Goal: Navigation & Orientation: Find specific page/section

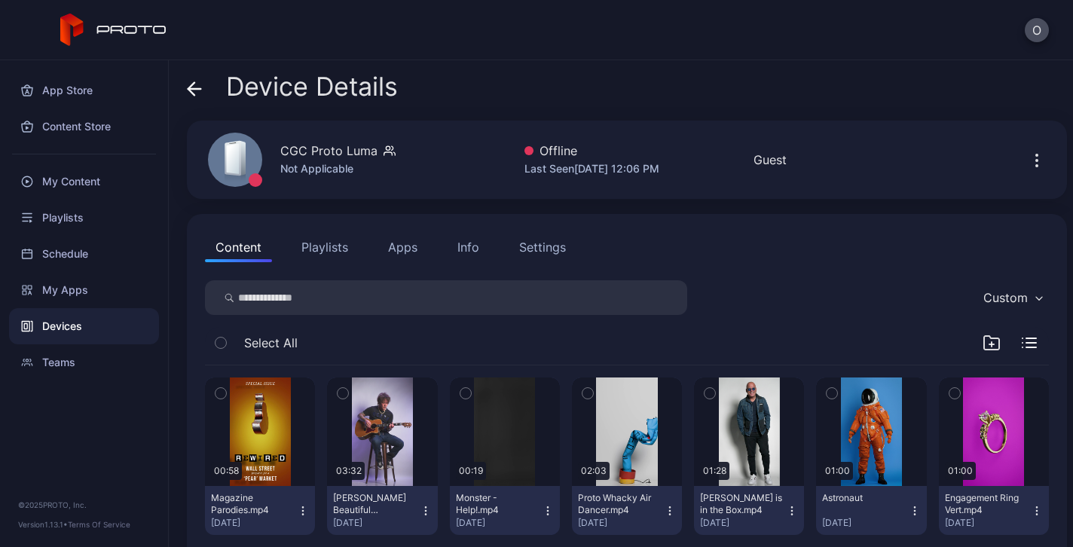
click at [313, 243] on button "Playlists" at bounding box center [325, 247] width 68 height 30
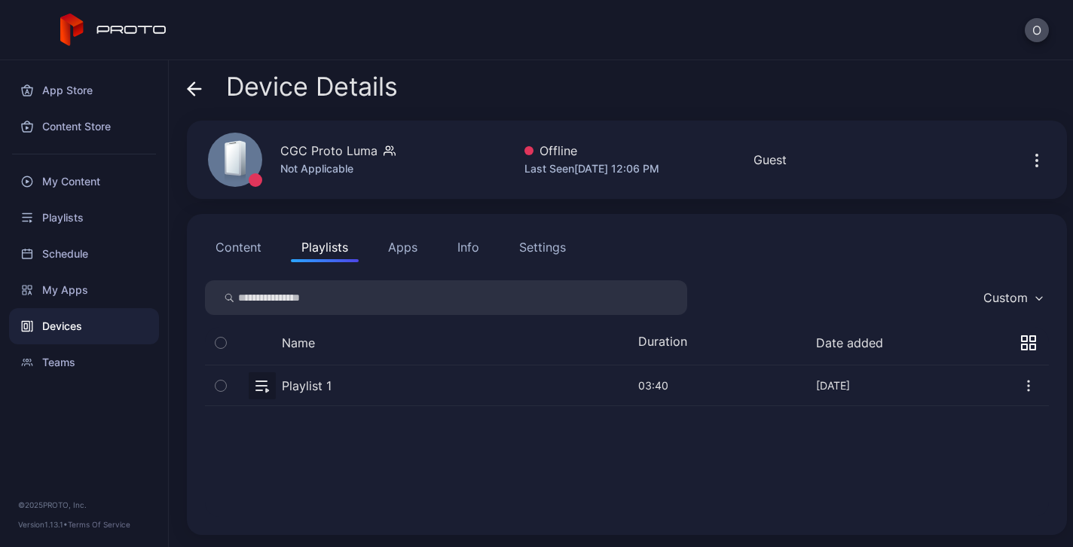
click at [400, 247] on button "Apps" at bounding box center [403, 247] width 51 height 30
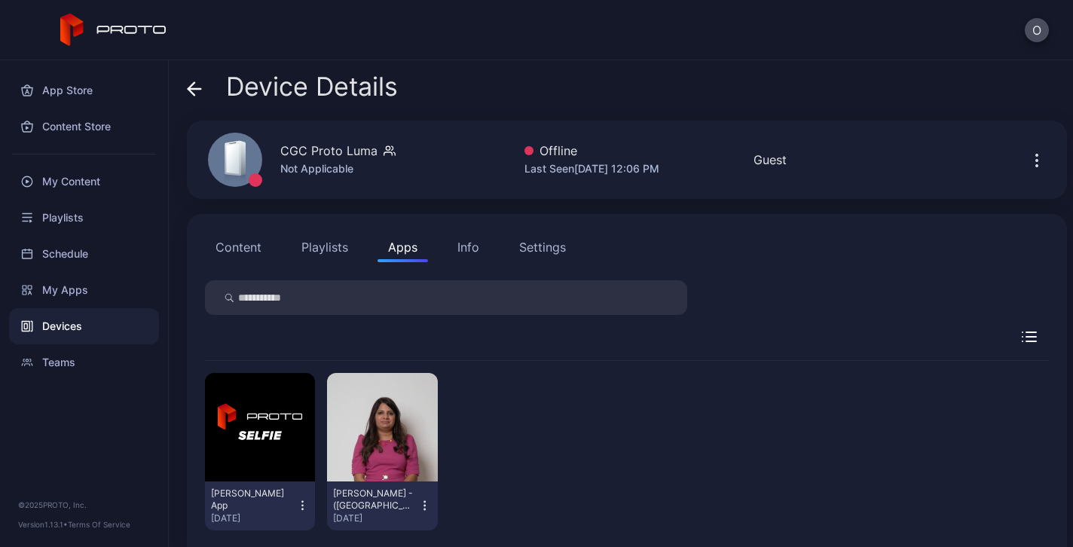
click at [479, 241] on button "Info" at bounding box center [468, 247] width 43 height 30
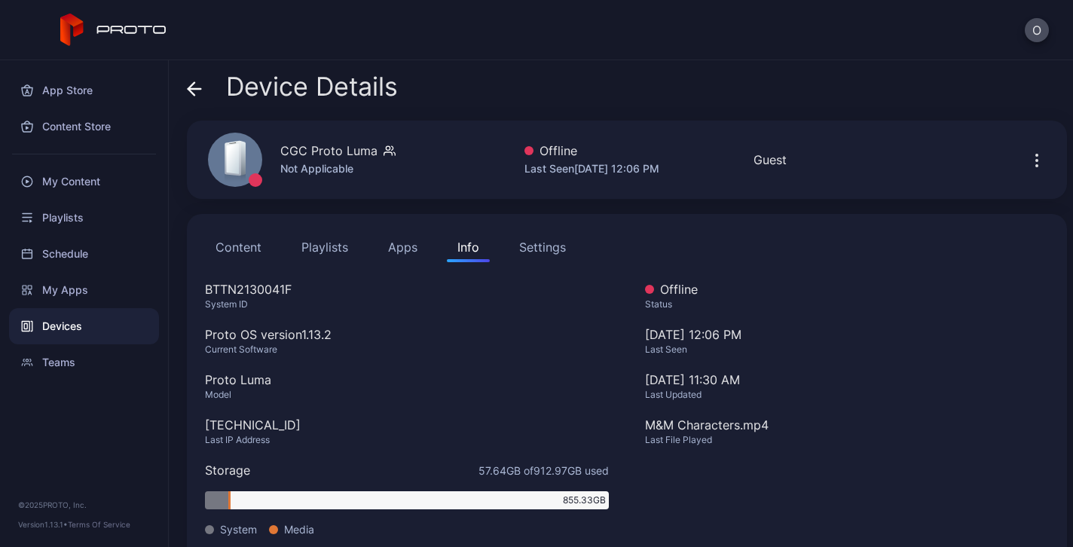
click at [550, 254] on div "Settings" at bounding box center [542, 247] width 47 height 18
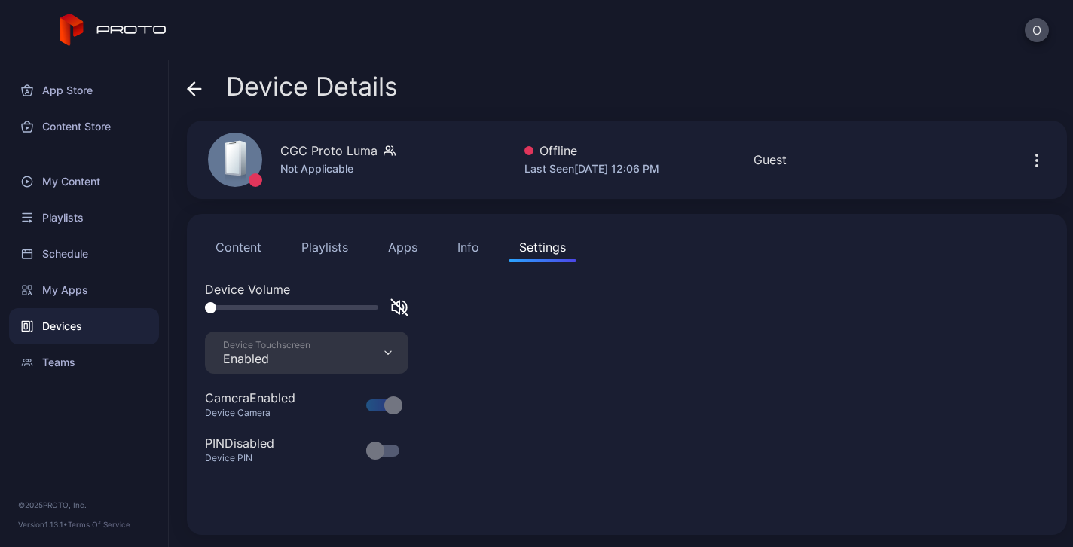
click at [242, 243] on button "Content" at bounding box center [238, 247] width 67 height 30
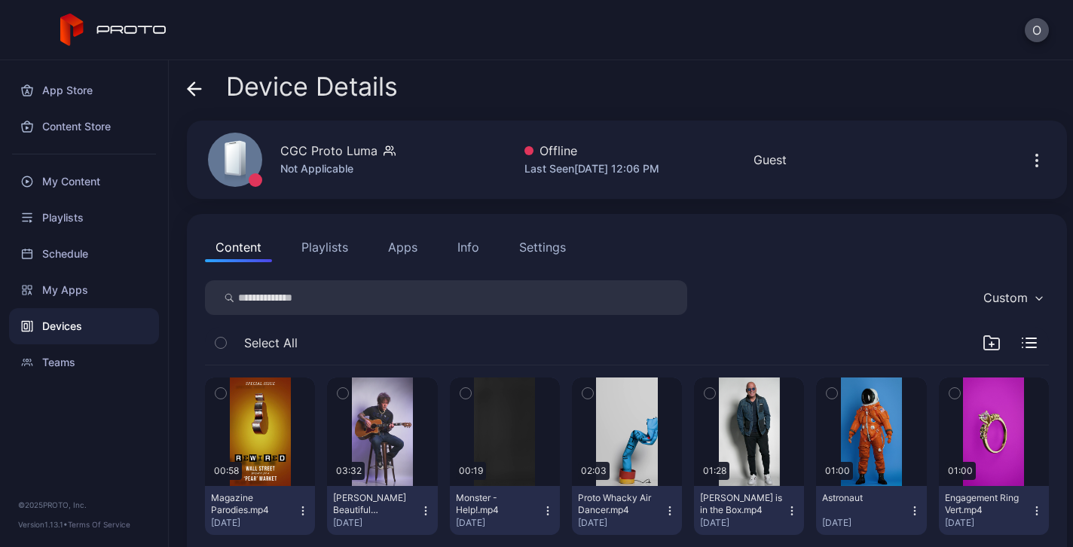
click at [998, 298] on div "Custom" at bounding box center [1006, 297] width 44 height 15
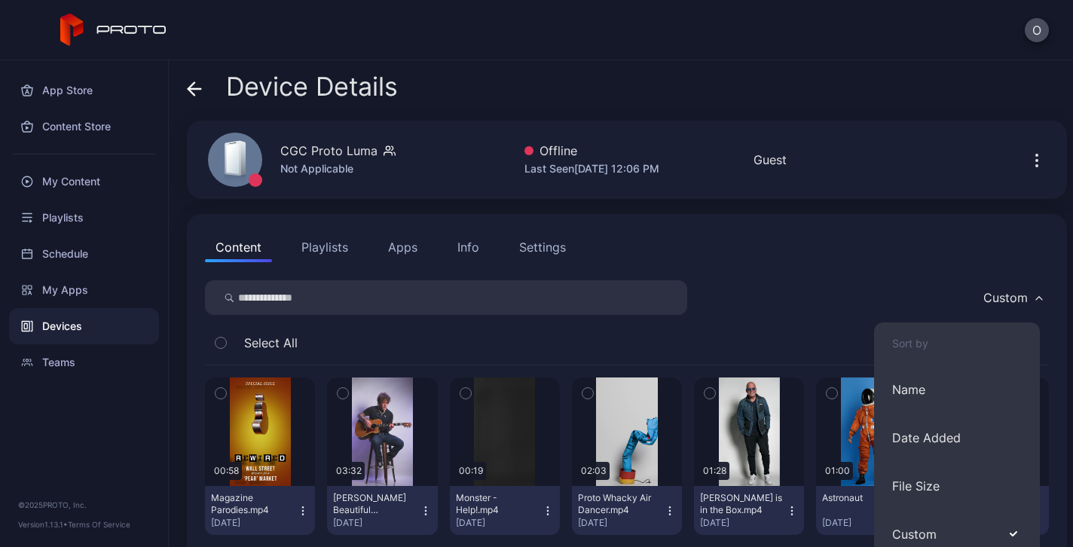
click at [803, 266] on div "Content Playlists Apps Info Settings Custom Select All 00:58 Magazine Parodies.…" at bounding box center [627, 480] width 880 height 533
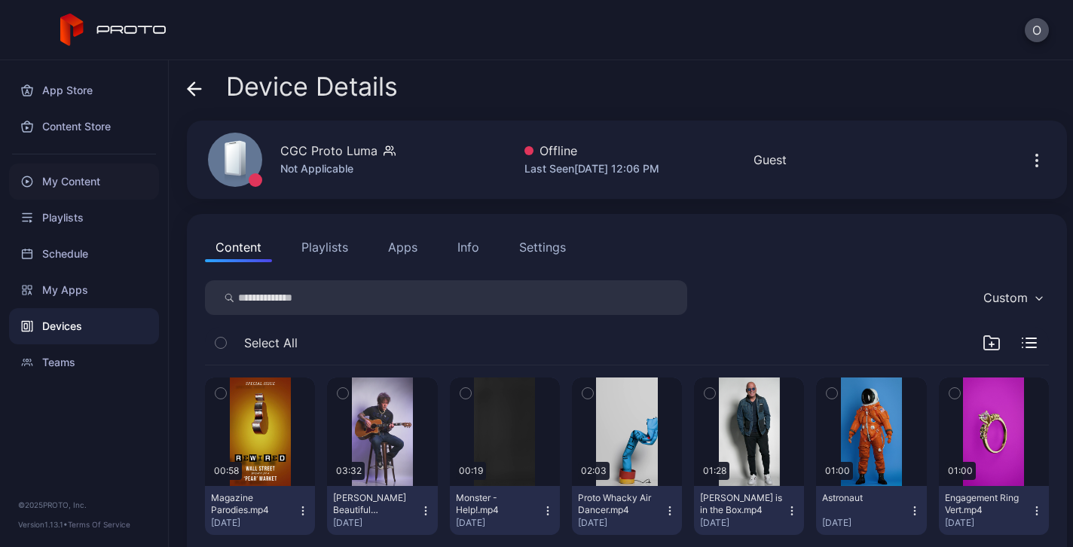
click at [61, 185] on div "My Content" at bounding box center [84, 182] width 150 height 36
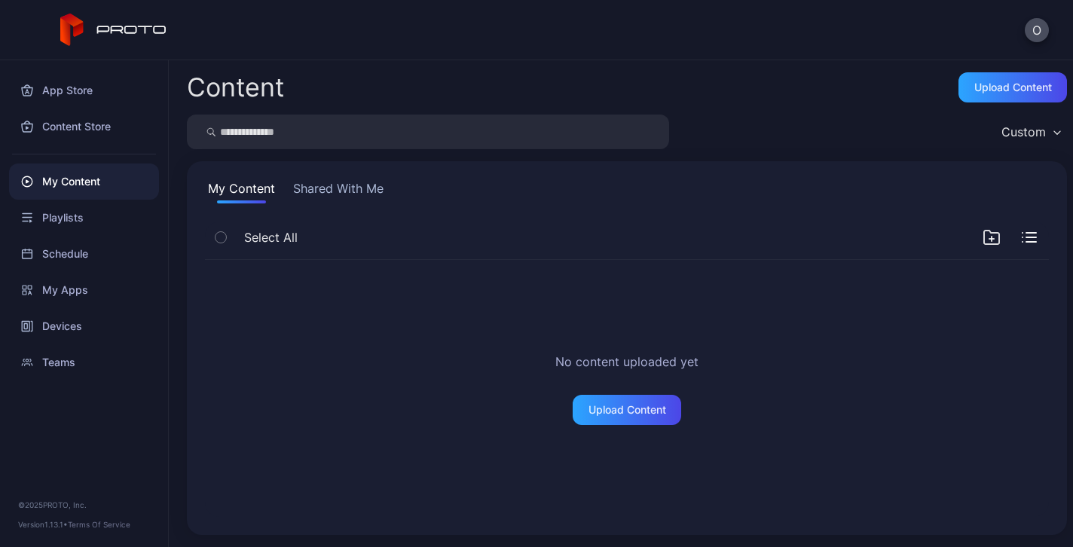
click at [320, 185] on button "Shared With Me" at bounding box center [338, 191] width 96 height 24
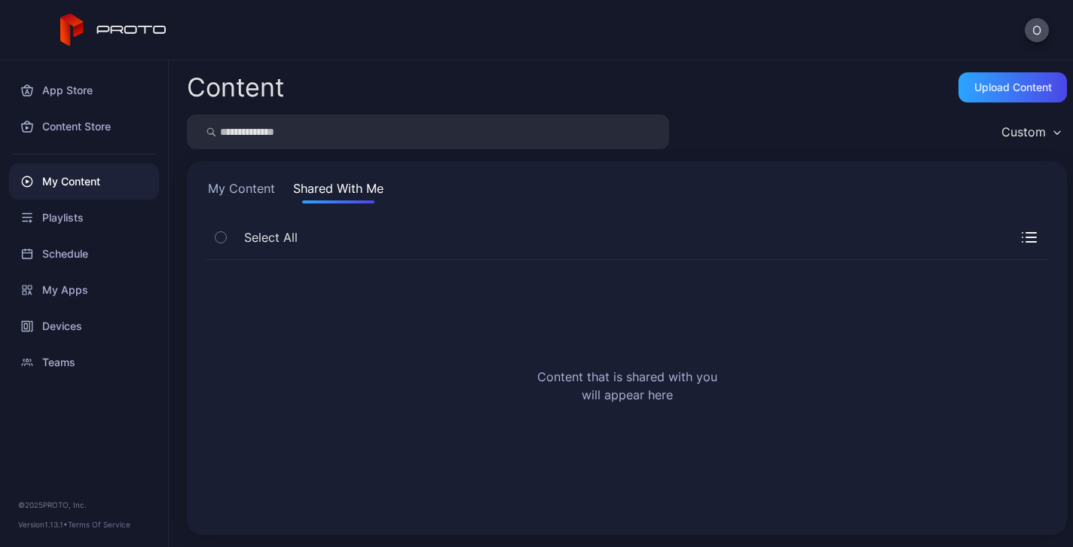
click at [223, 182] on button "My Content" at bounding box center [241, 191] width 73 height 24
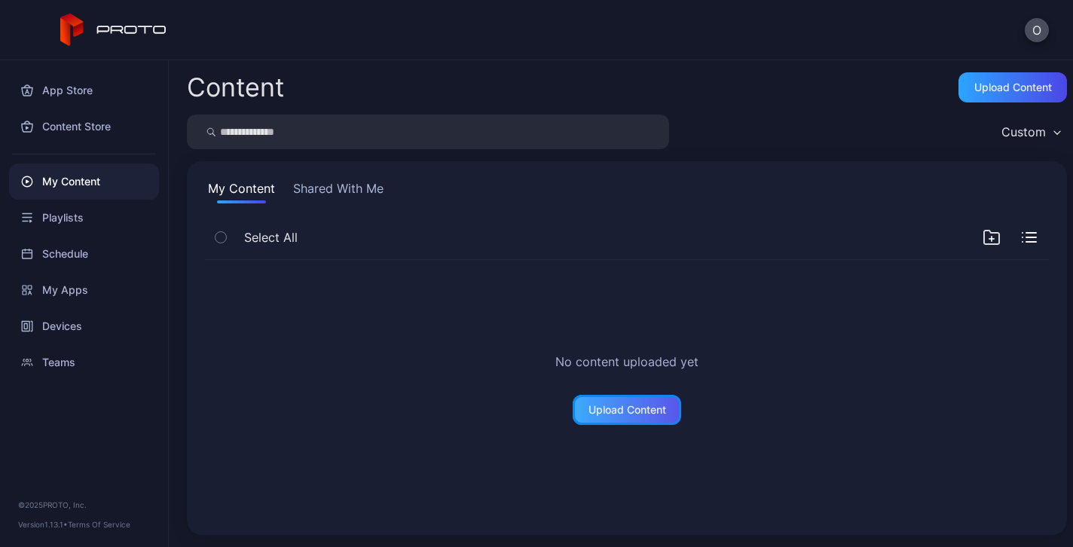
click at [601, 408] on div "Upload Content" at bounding box center [628, 410] width 78 height 12
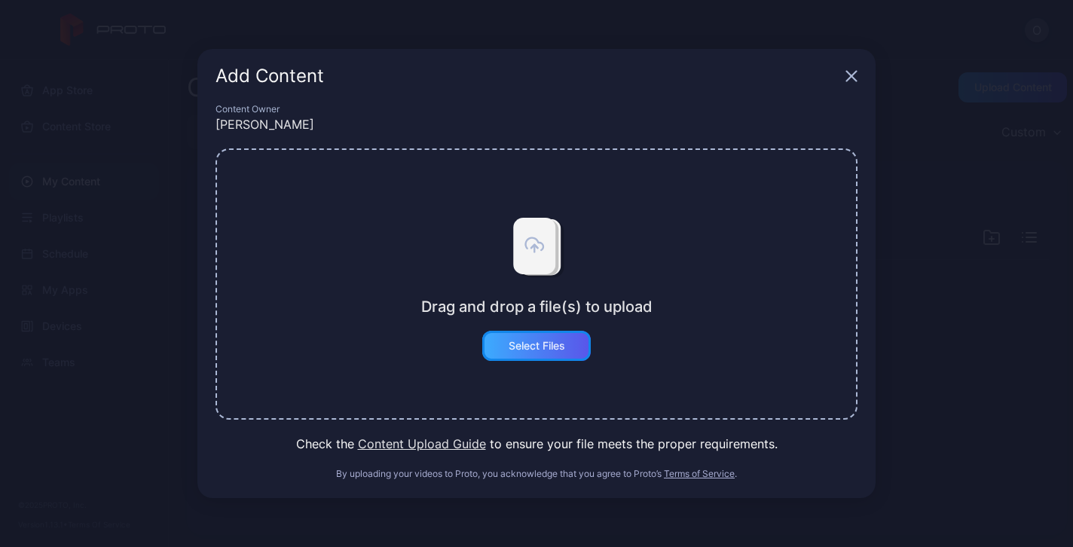
click at [552, 346] on div "Select Files" at bounding box center [537, 346] width 57 height 12
click at [971, 384] on div "Add Content Content Owner [PERSON_NAME] and drop a file(s) to upload Select Fil…" at bounding box center [536, 273] width 1073 height 547
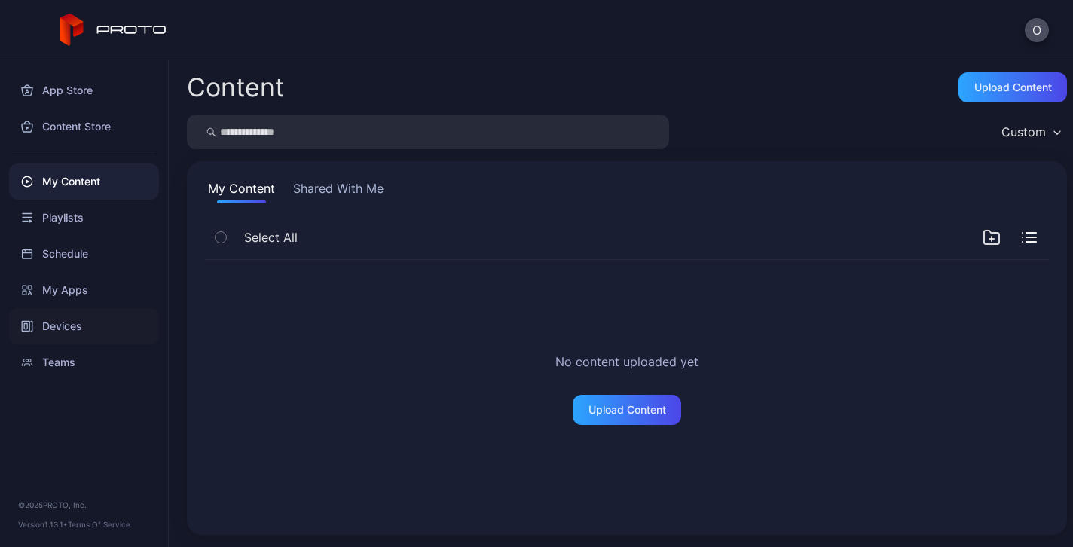
click at [61, 322] on div "Devices" at bounding box center [84, 326] width 150 height 36
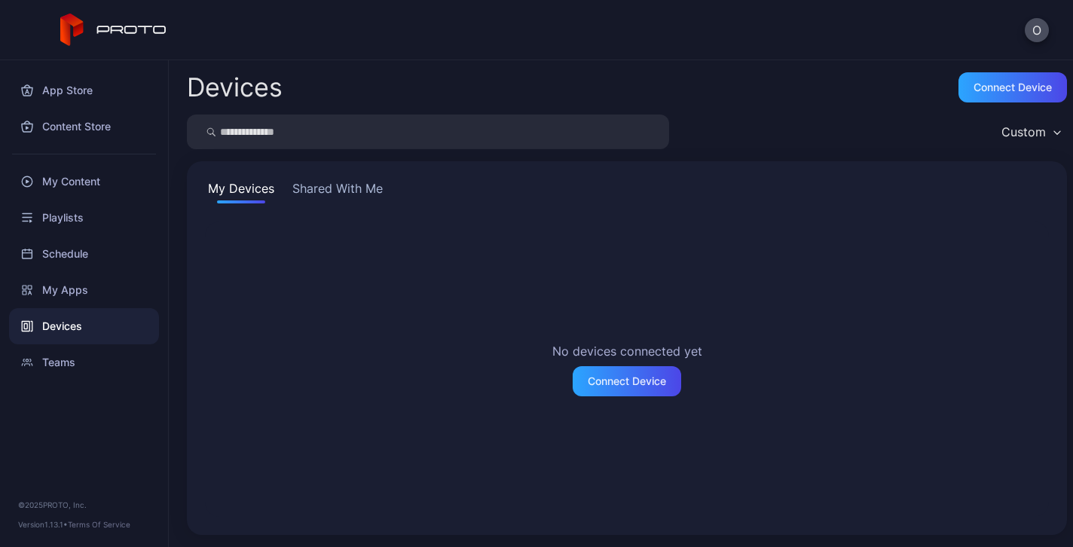
click at [336, 184] on button "Shared With Me" at bounding box center [337, 191] width 96 height 24
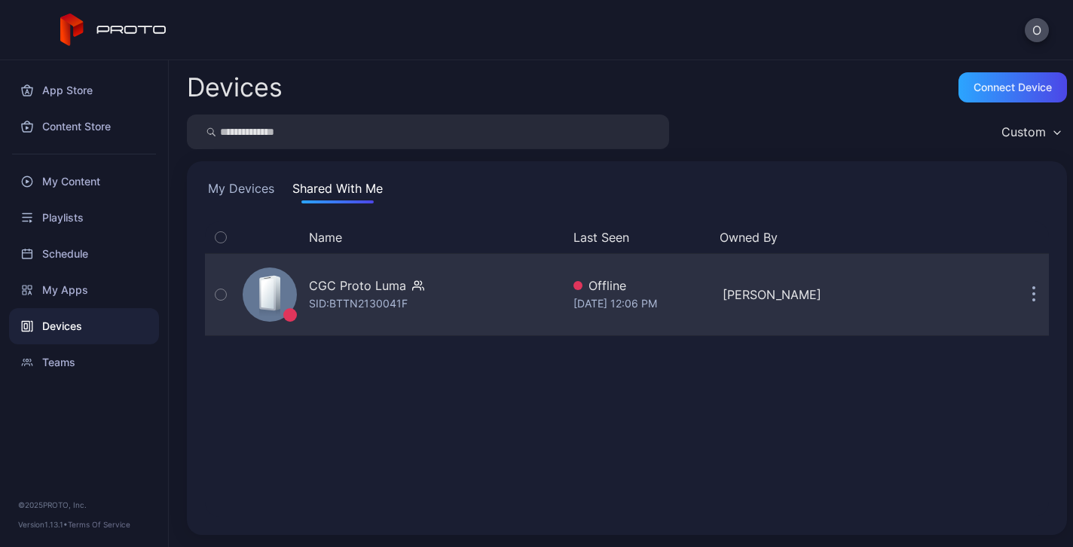
click at [1033, 296] on icon "button" at bounding box center [1034, 296] width 2 height 2
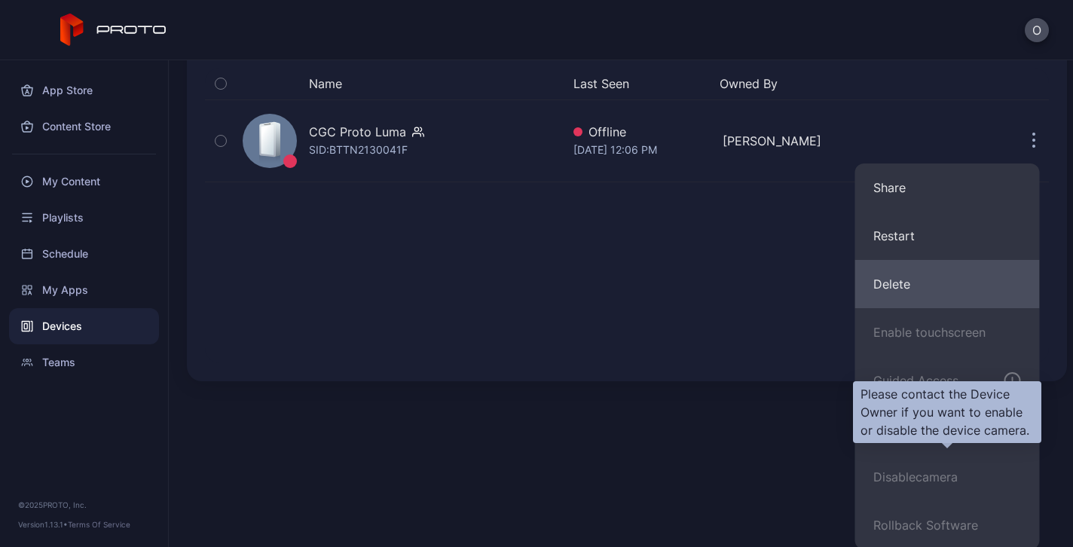
scroll to position [156, 0]
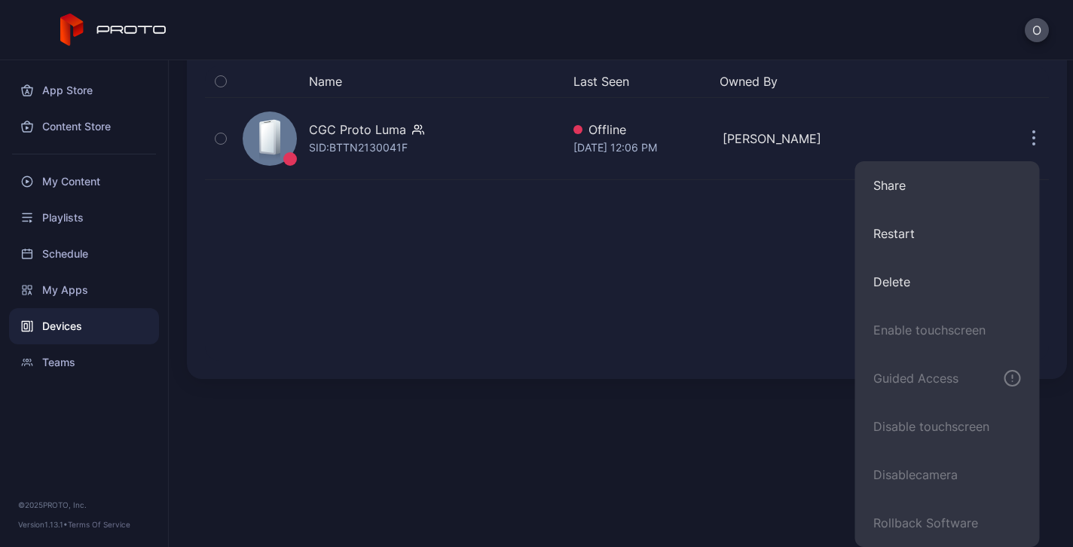
click at [681, 282] on div "Name Last Seen Owned By CGC Proto [PERSON_NAME]: BTTN2130041F Offline [DATE] 12…" at bounding box center [627, 213] width 844 height 295
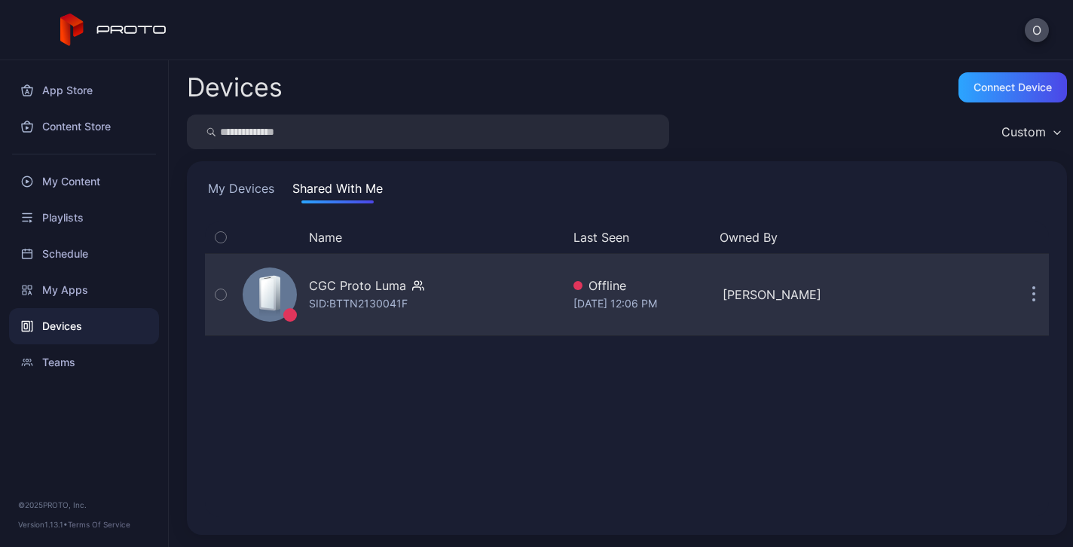
scroll to position [0, 0]
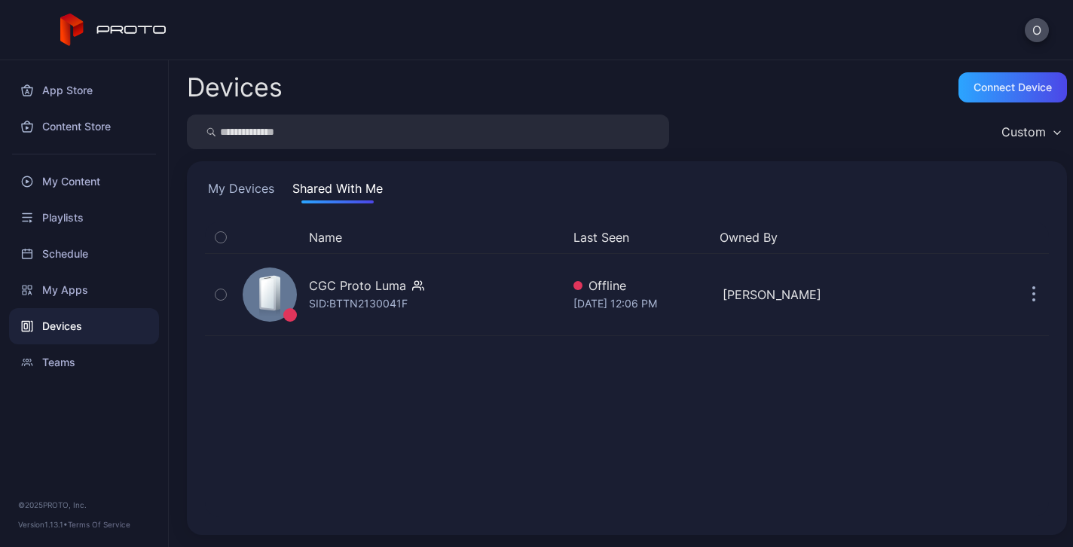
click at [259, 186] on button "My Devices" at bounding box center [241, 191] width 72 height 24
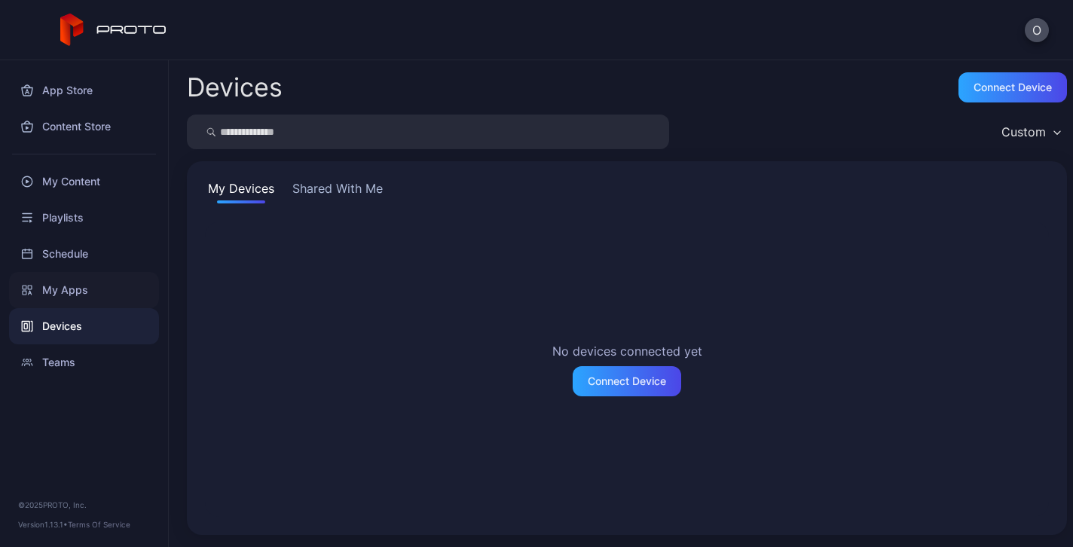
click at [65, 284] on div "My Apps" at bounding box center [84, 290] width 150 height 36
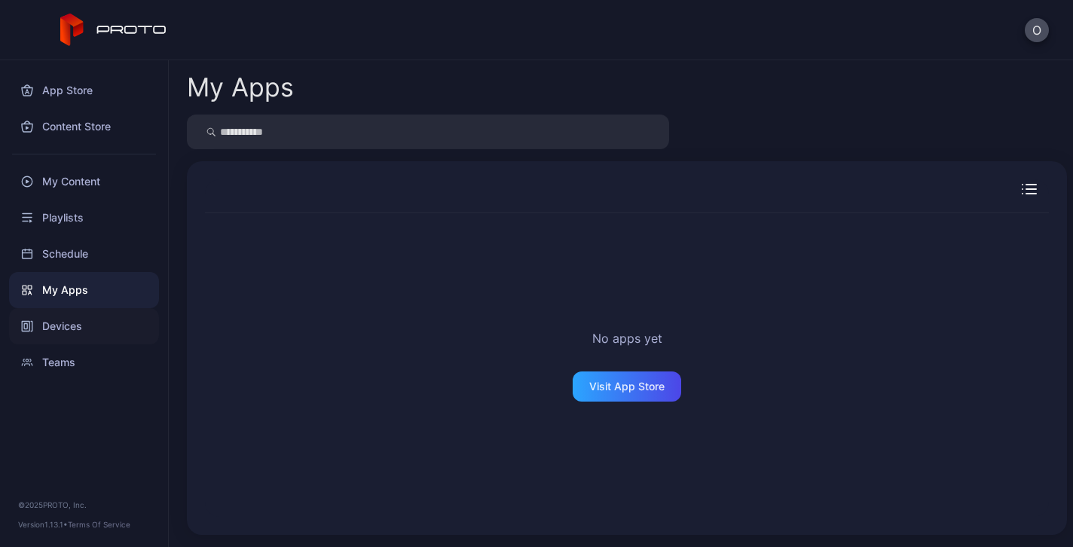
click at [63, 320] on div "Devices" at bounding box center [84, 326] width 150 height 36
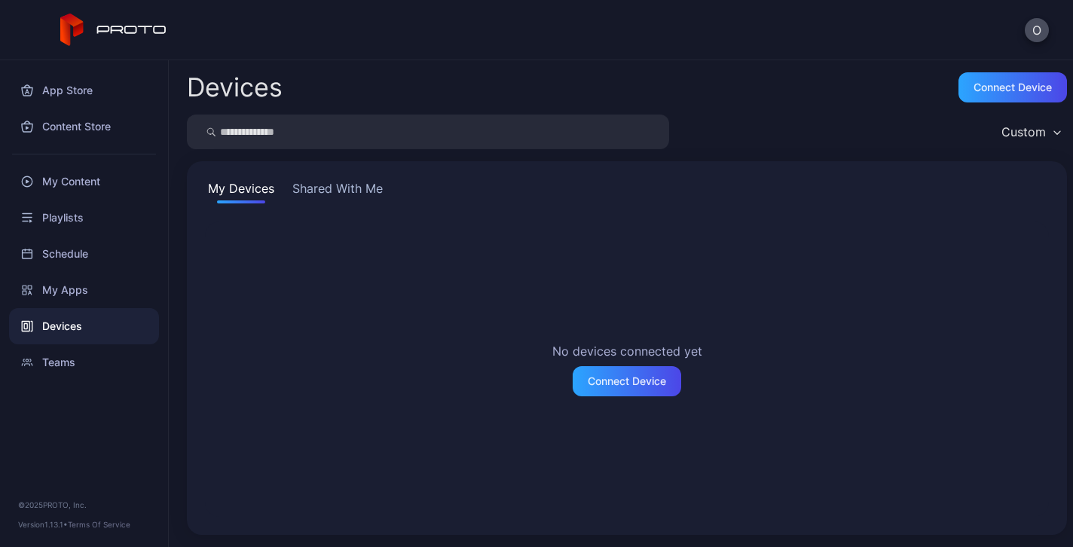
click at [377, 187] on button "Shared With Me" at bounding box center [337, 191] width 96 height 24
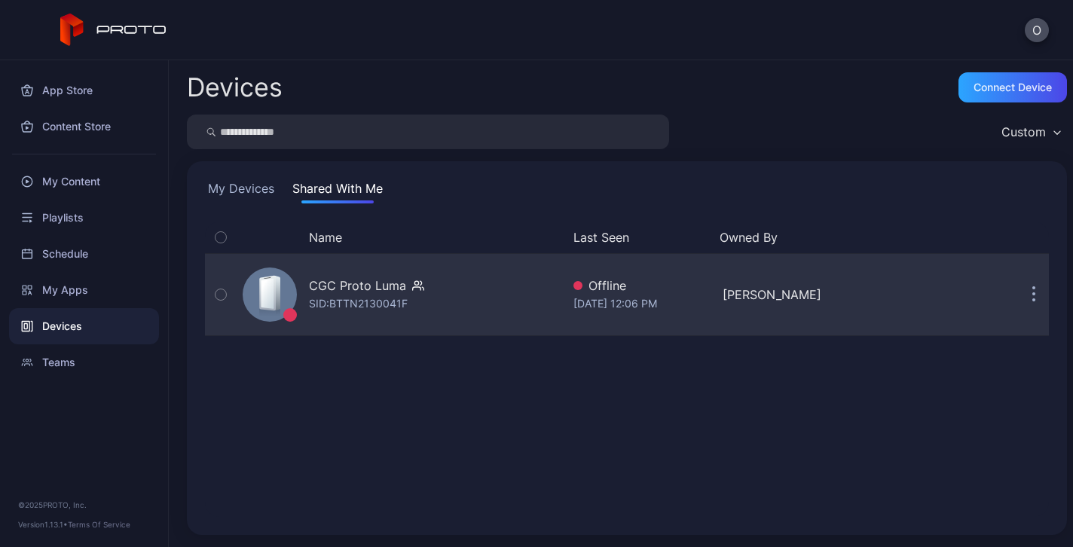
click at [1019, 294] on button "button" at bounding box center [1034, 295] width 30 height 30
click at [401, 289] on div "CGC Proto Luma" at bounding box center [357, 286] width 97 height 18
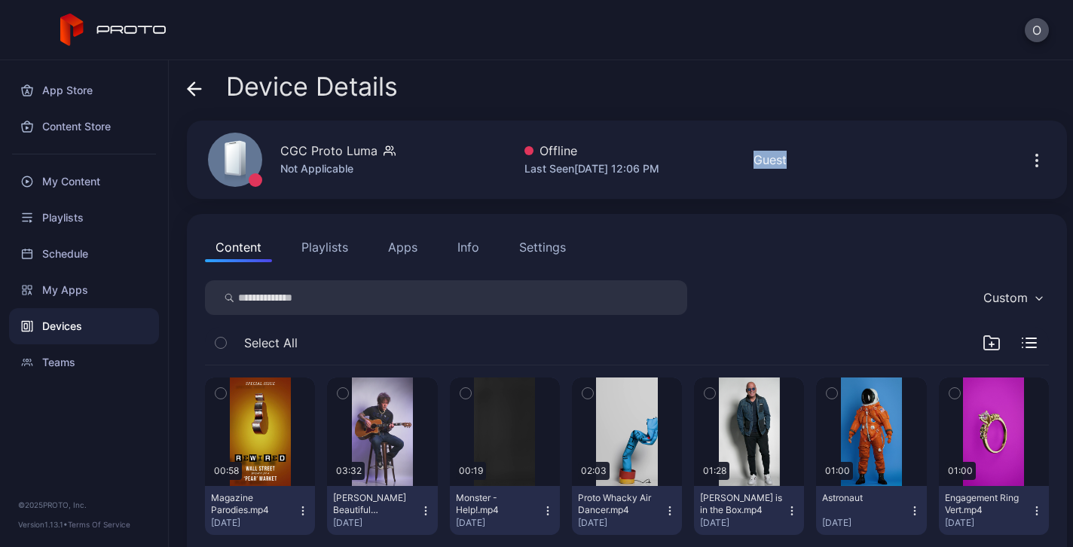
drag, startPoint x: 753, startPoint y: 162, endPoint x: 827, endPoint y: 161, distance: 73.9
click at [827, 161] on div "CGC Proto Luma Not Applicable Offline Last Seen [DATE] 12:06 PM Guest" at bounding box center [627, 160] width 880 height 78
click at [471, 244] on div "Info" at bounding box center [469, 247] width 22 height 18
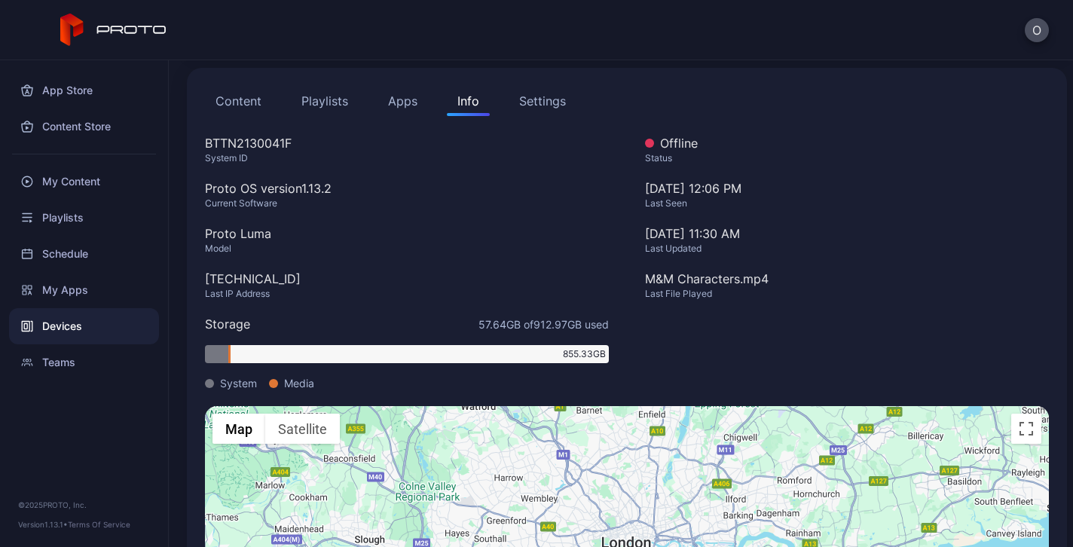
scroll to position [89, 0]
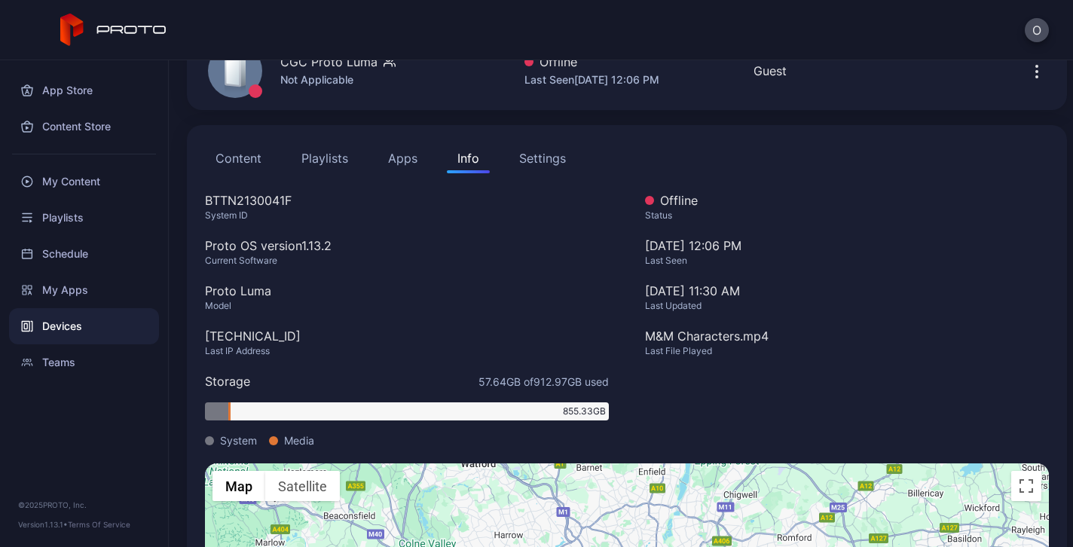
click at [534, 159] on div "Settings" at bounding box center [542, 158] width 47 height 18
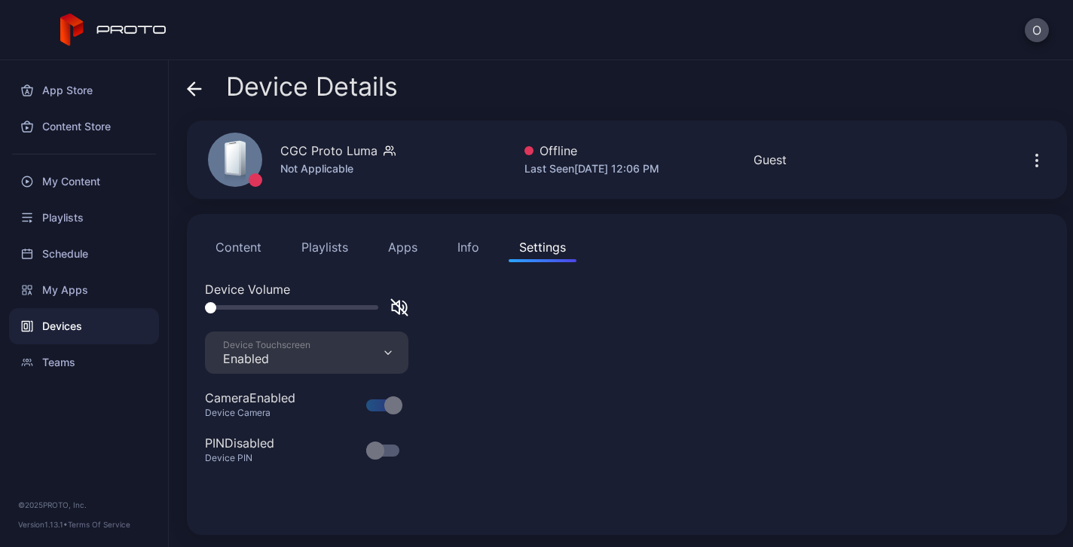
scroll to position [0, 0]
click at [406, 246] on button "Apps" at bounding box center [403, 247] width 51 height 30
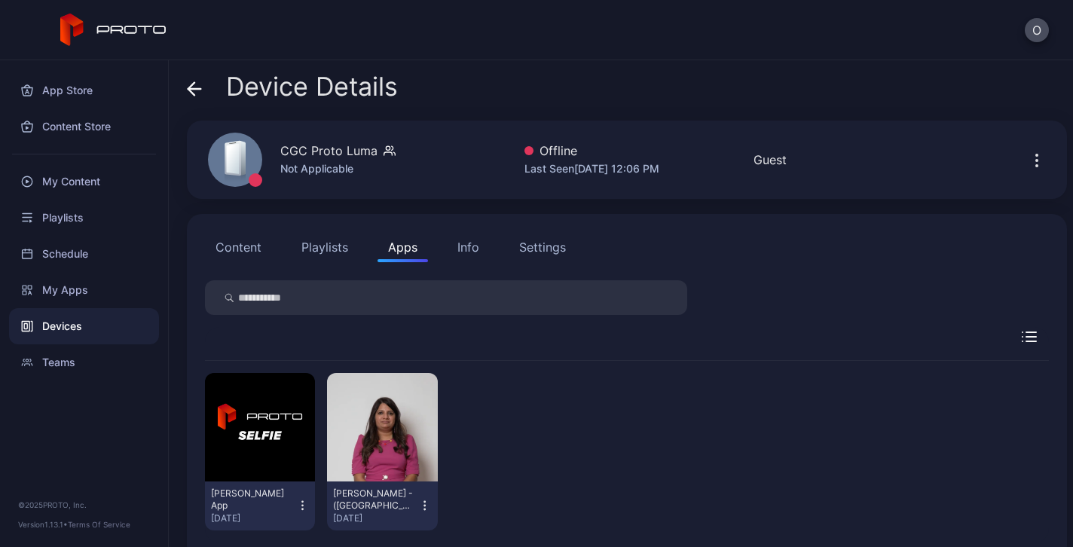
click at [477, 243] on div "Info" at bounding box center [469, 247] width 22 height 18
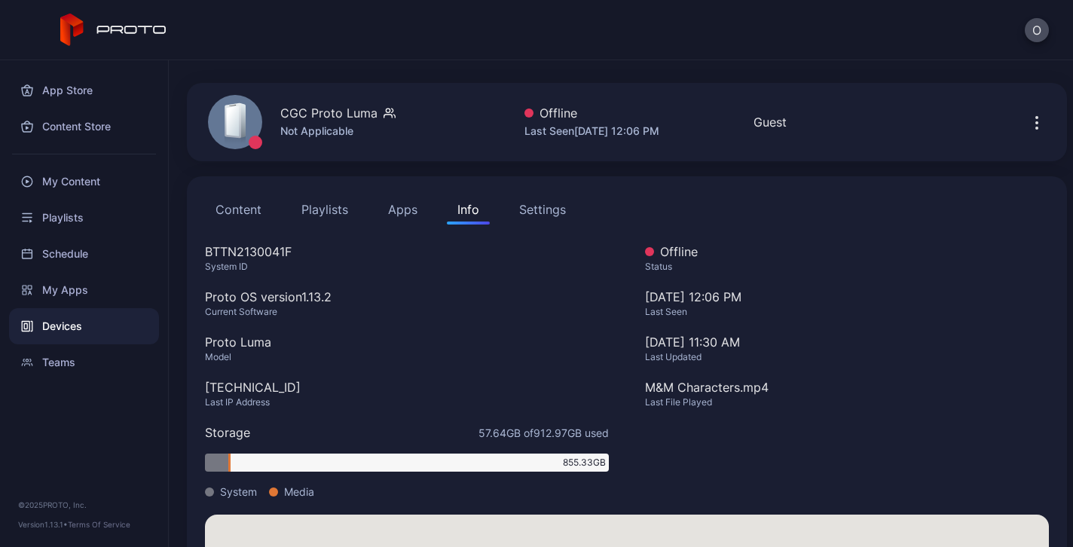
scroll to position [102, 0]
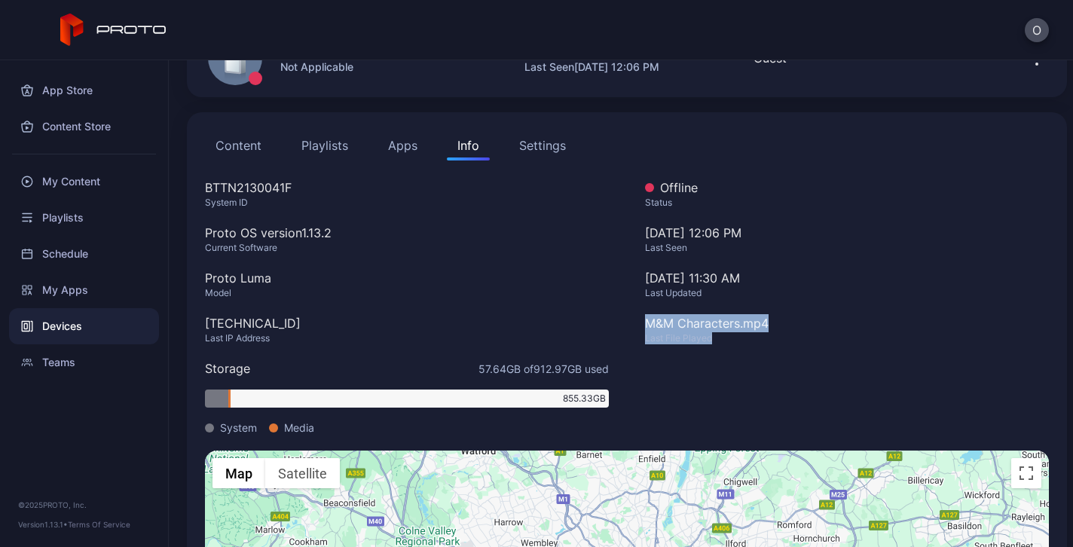
drag, startPoint x: 632, startPoint y: 318, endPoint x: 739, endPoint y: 357, distance: 114.4
click at [739, 357] on div "BTTN2130041F System ID Proto OS version 1.13.2 Current Software Proto Luma Mode…" at bounding box center [627, 315] width 844 height 272
click at [739, 357] on div "Offline Status [DATE] 12:06 PM Last Seen [DATE] 11:30 AM Last Updated M&M Chara…" at bounding box center [847, 315] width 404 height 272
click at [342, 140] on button "Playlists" at bounding box center [325, 145] width 68 height 30
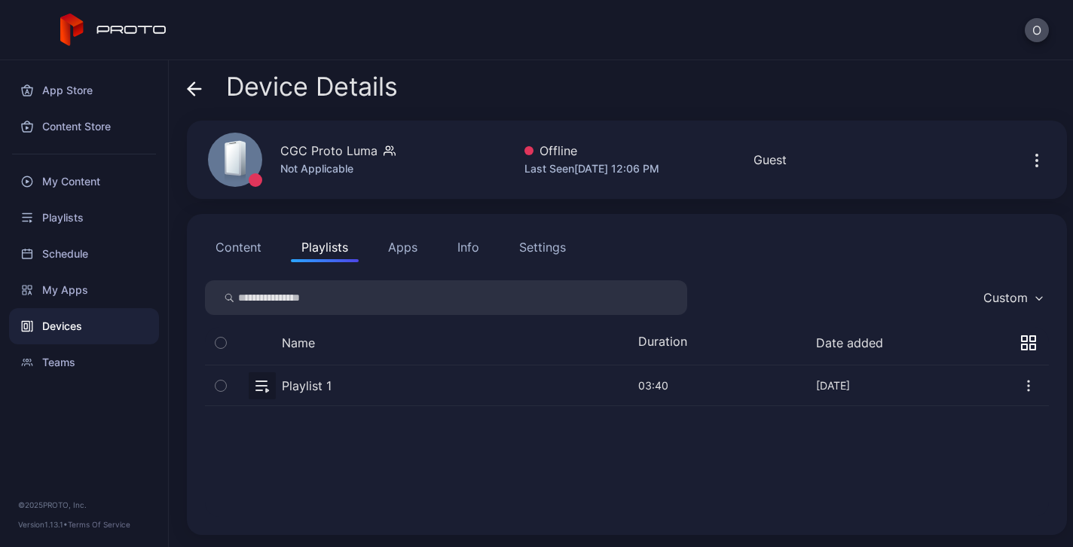
click at [242, 252] on button "Content" at bounding box center [238, 247] width 67 height 30
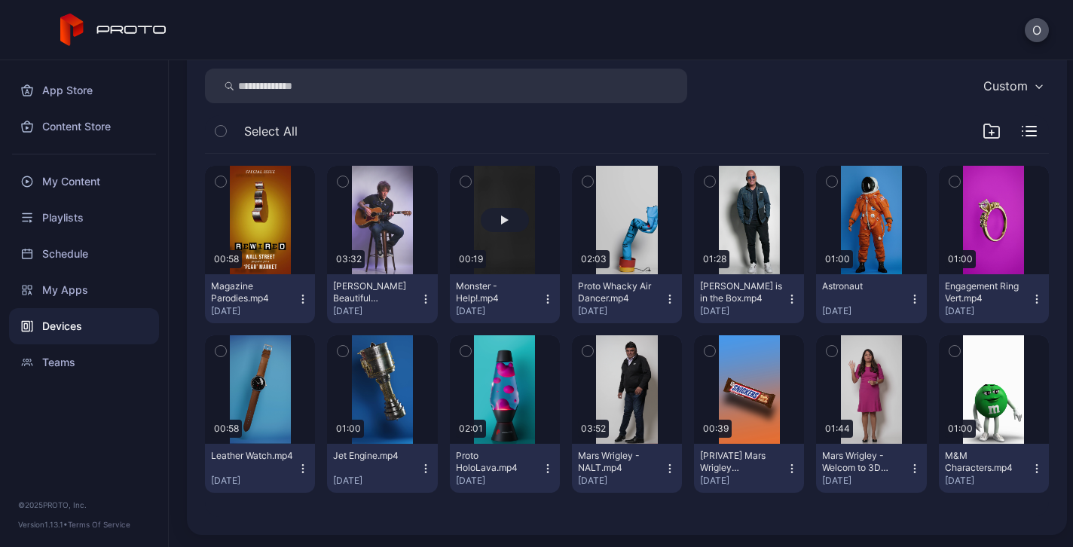
scroll to position [369, 0]
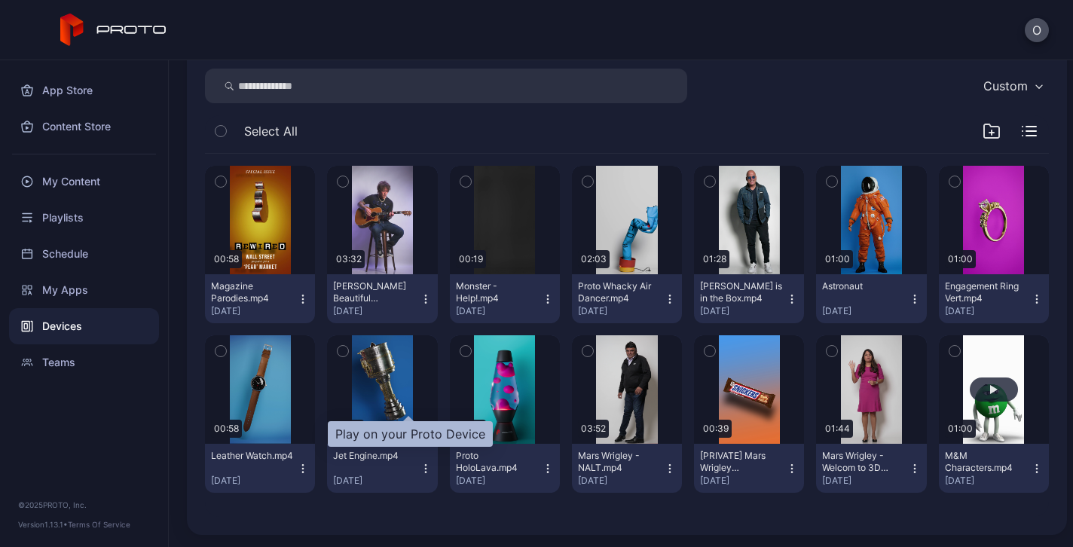
click at [970, 396] on div "button" at bounding box center [994, 390] width 48 height 24
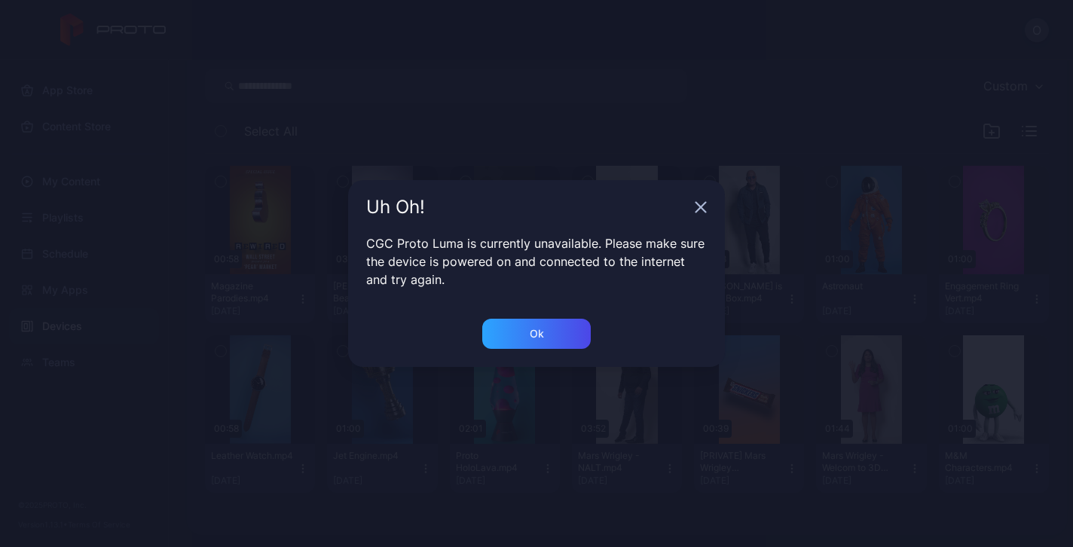
click at [704, 206] on icon "button" at bounding box center [701, 207] width 12 height 12
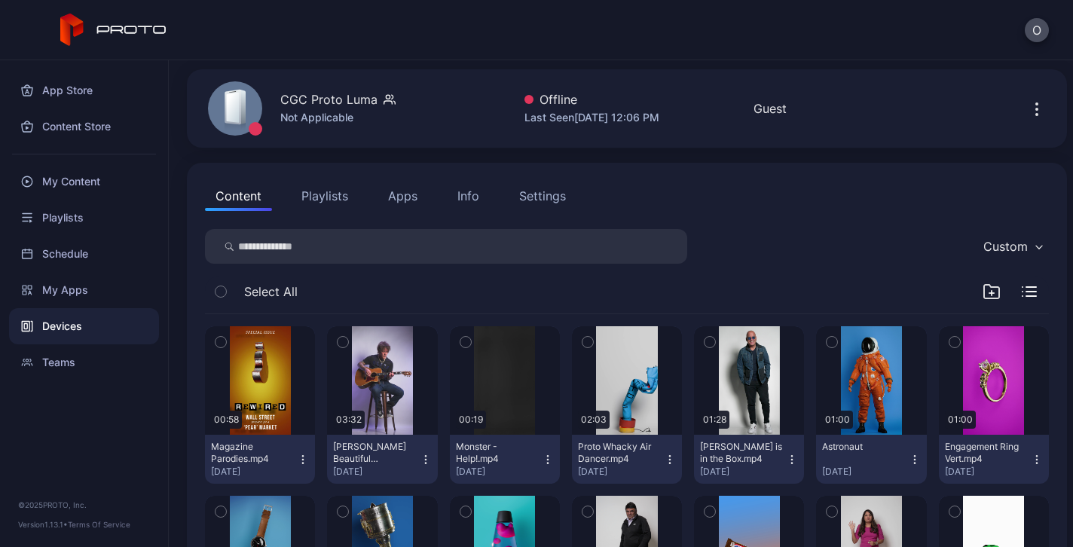
scroll to position [0, 0]
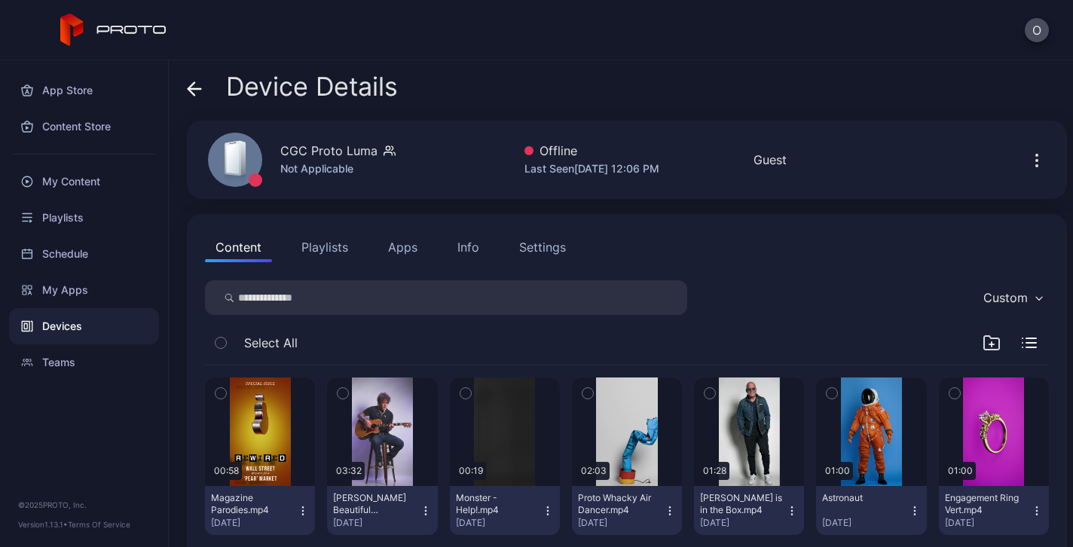
click at [312, 252] on button "Playlists" at bounding box center [325, 247] width 68 height 30
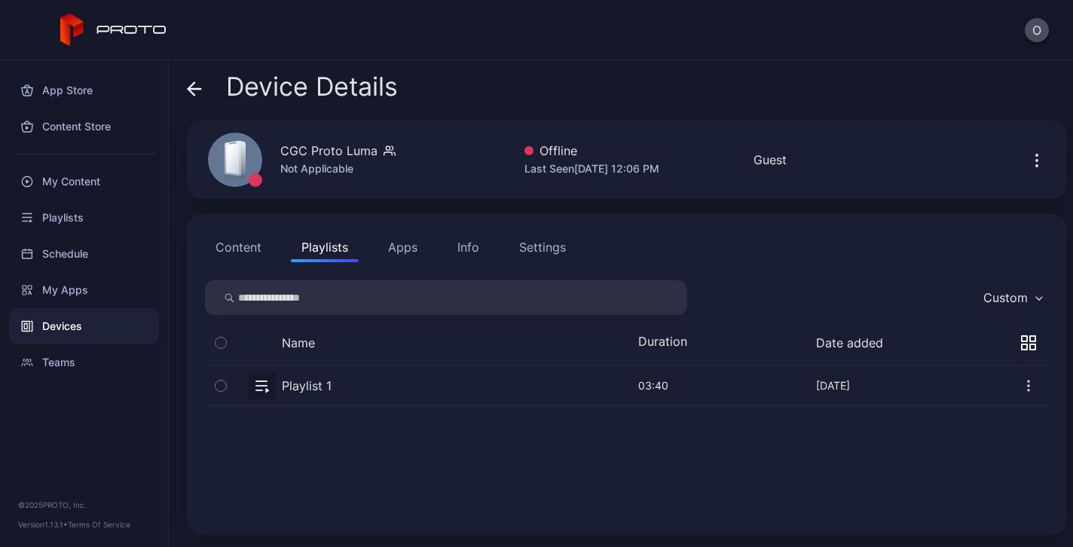
click at [526, 249] on div "Settings" at bounding box center [542, 247] width 47 height 18
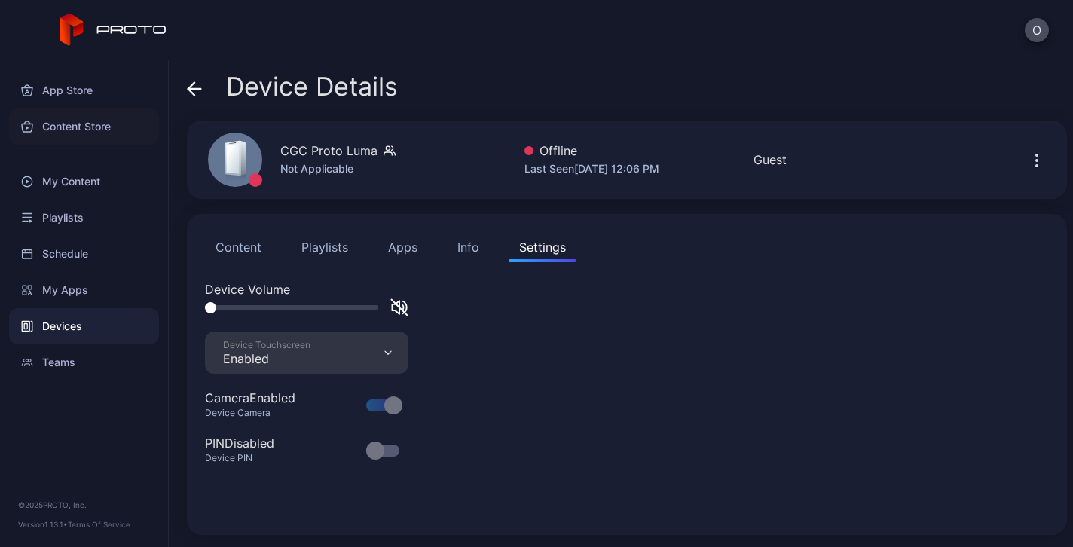
click at [71, 130] on div "Content Store" at bounding box center [84, 127] width 150 height 36
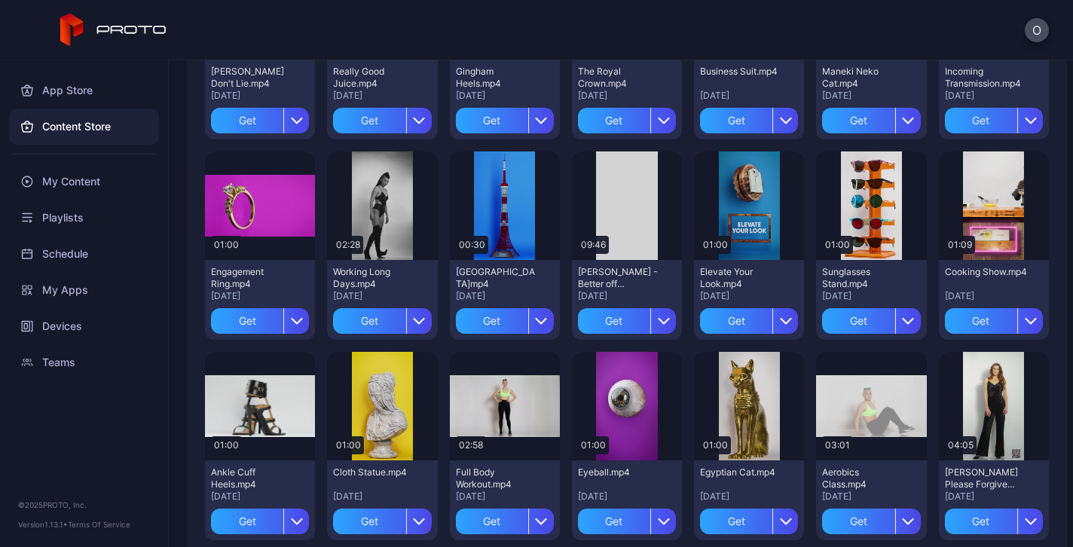
scroll to position [2045, 0]
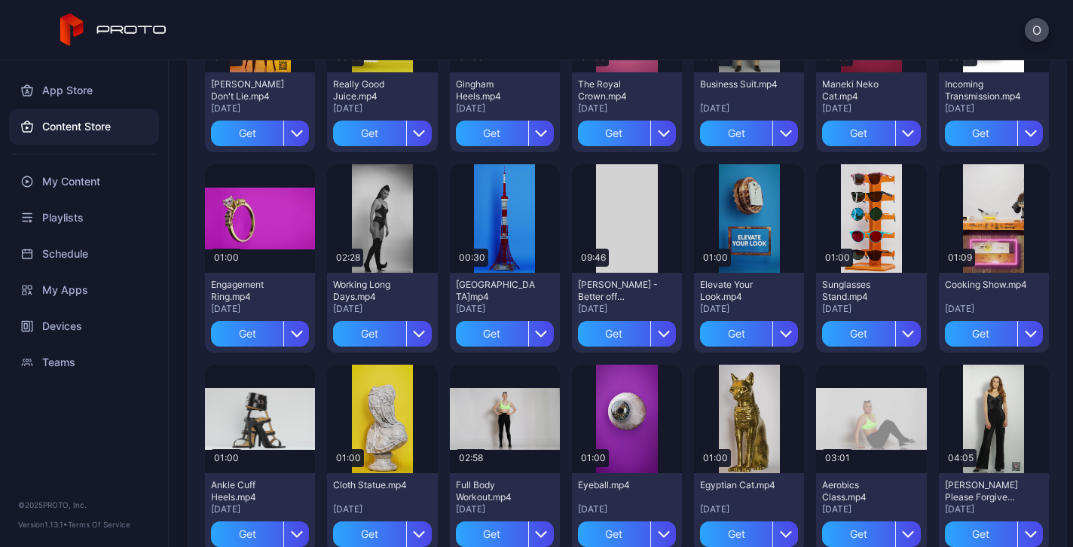
click at [970, 30] on div "Preview" at bounding box center [994, 18] width 48 height 24
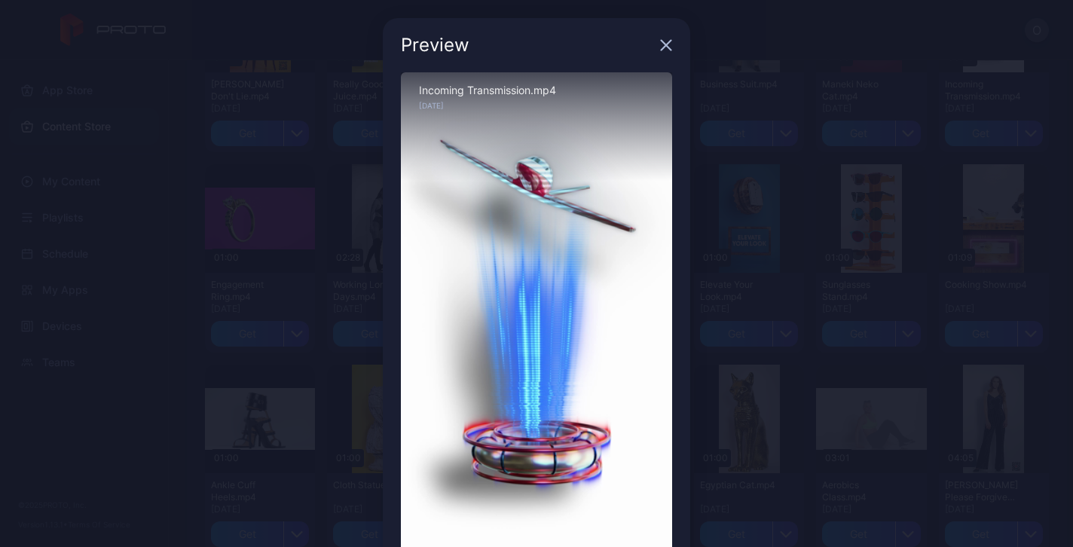
click at [662, 46] on icon "button" at bounding box center [667, 46] width 10 height 10
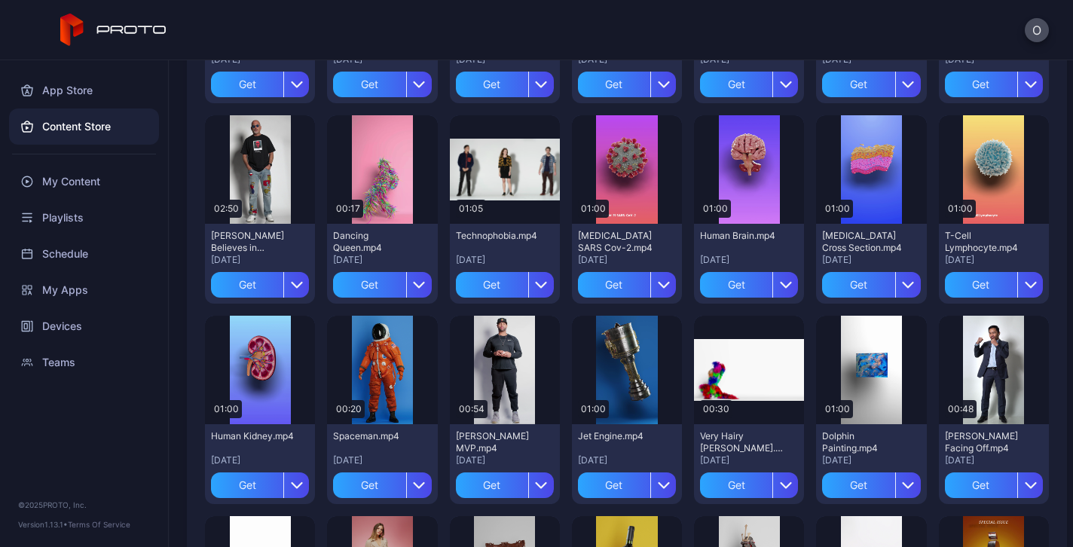
scroll to position [0, 0]
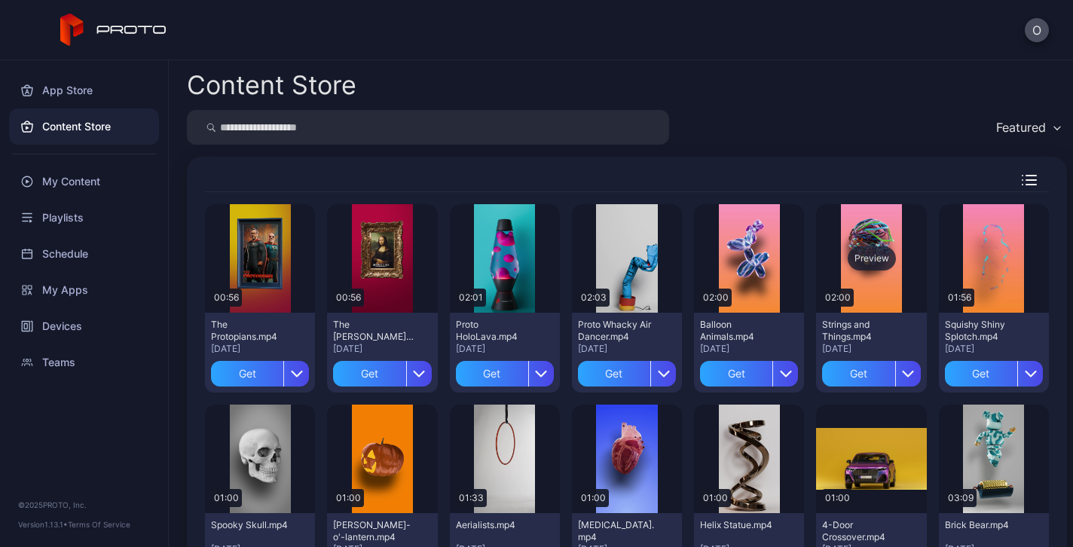
click at [896, 258] on div "Preview" at bounding box center [872, 258] width 48 height 24
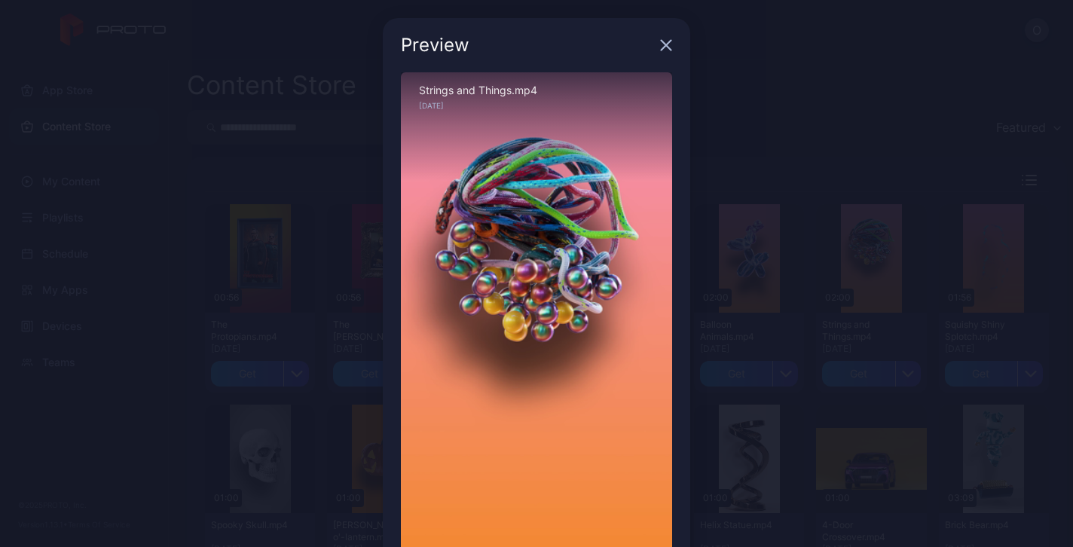
click at [661, 43] on icon "button" at bounding box center [666, 45] width 12 height 12
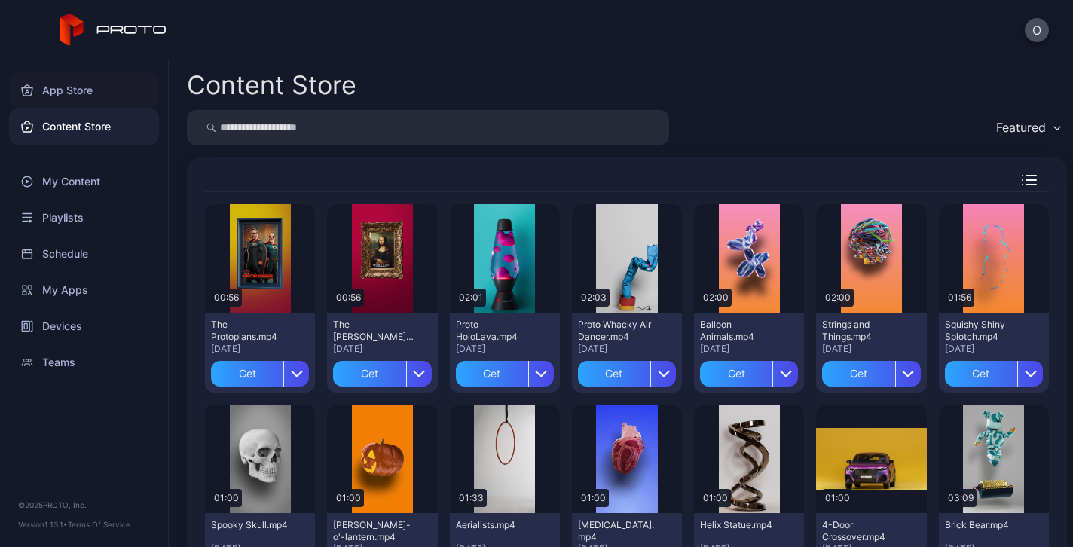
click at [67, 95] on div "App Store" at bounding box center [84, 90] width 150 height 36
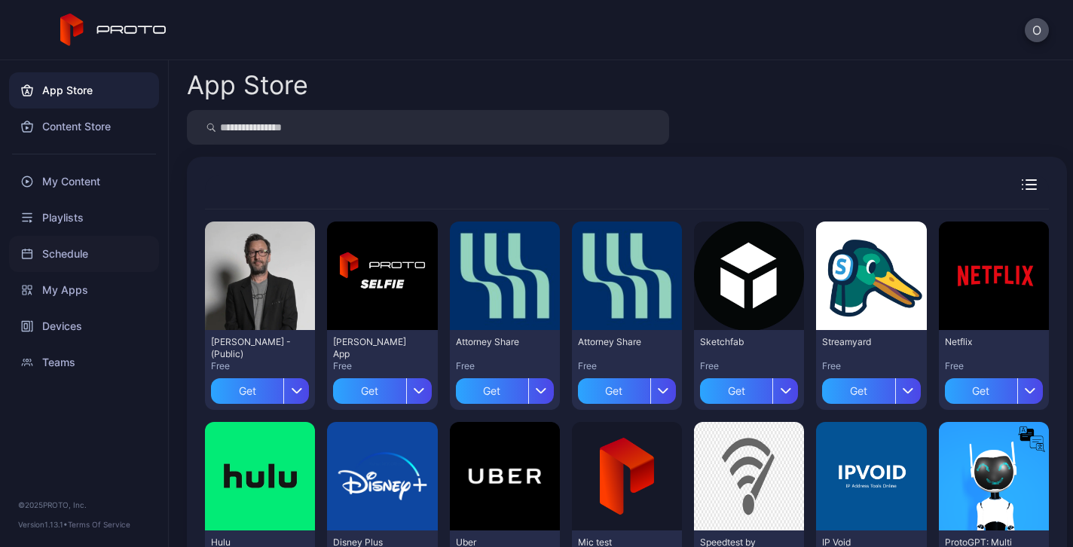
click at [69, 249] on div "Schedule" at bounding box center [84, 254] width 150 height 36
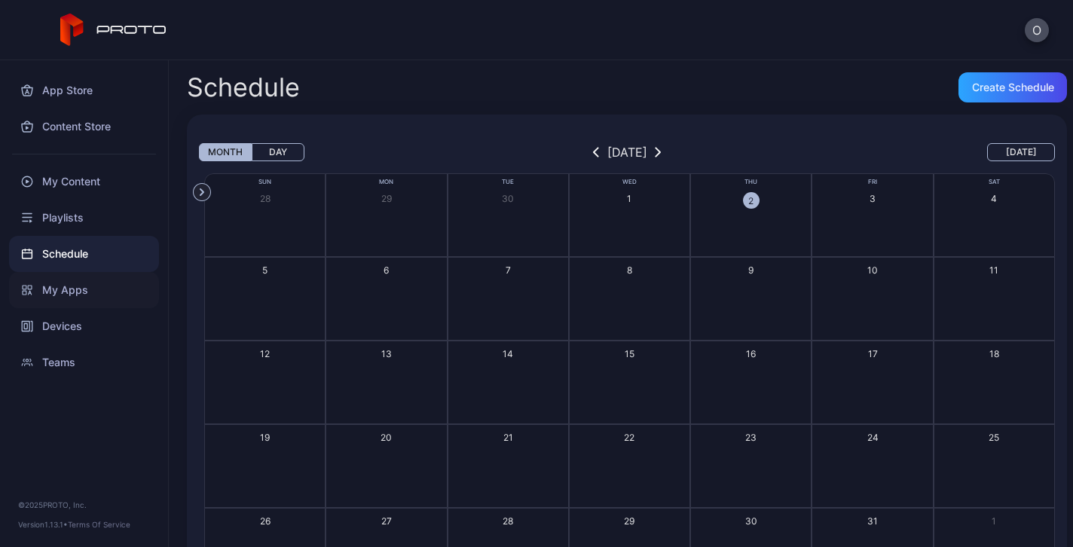
click at [60, 277] on div "My Apps" at bounding box center [84, 290] width 150 height 36
